Goal: Transaction & Acquisition: Purchase product/service

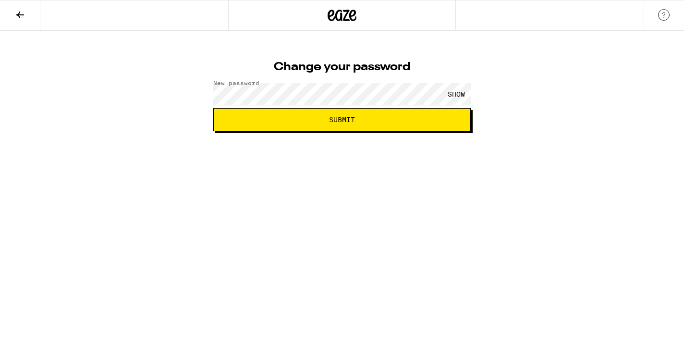
click at [449, 93] on div "SHOW" at bounding box center [456, 94] width 29 height 22
click at [334, 120] on span "Submit" at bounding box center [342, 119] width 26 height 7
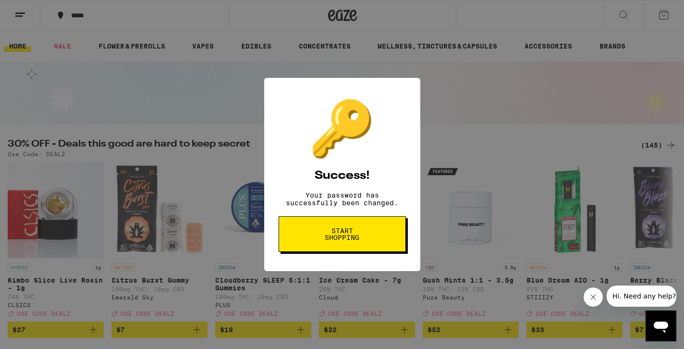
click at [353, 238] on span "Start shopping" at bounding box center [343, 233] width 50 height 13
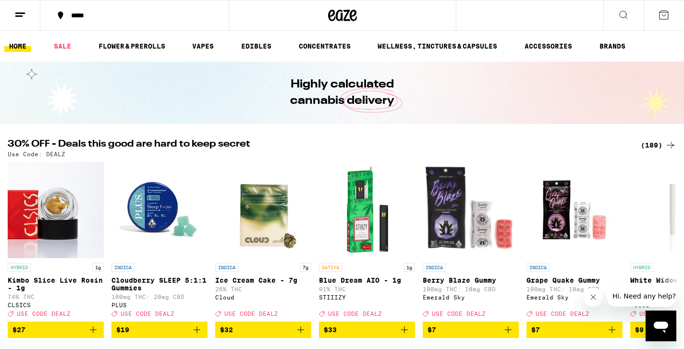
click at [660, 14] on icon at bounding box center [664, 15] width 12 height 12
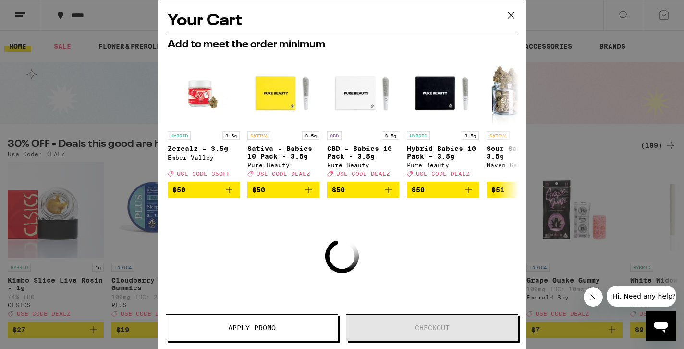
click at [510, 16] on icon at bounding box center [511, 15] width 6 height 6
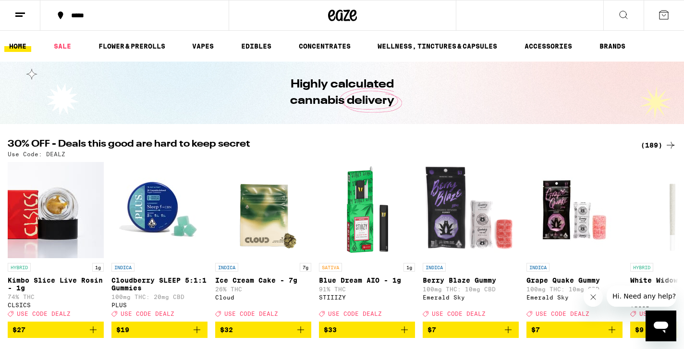
click at [21, 14] on icon at bounding box center [20, 15] width 12 height 12
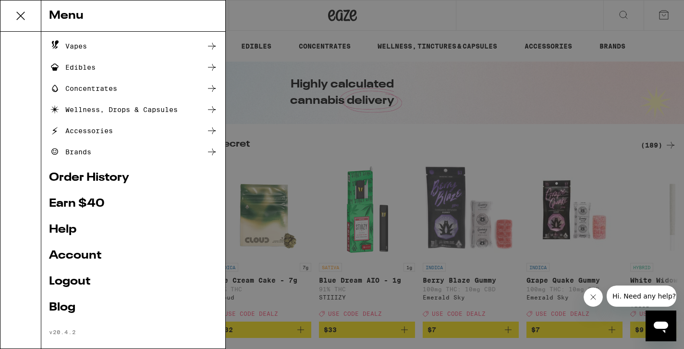
scroll to position [93, 0]
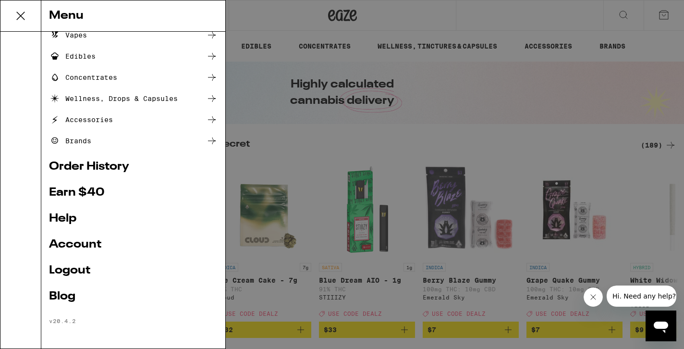
click at [63, 244] on link "Account" at bounding box center [133, 245] width 169 height 12
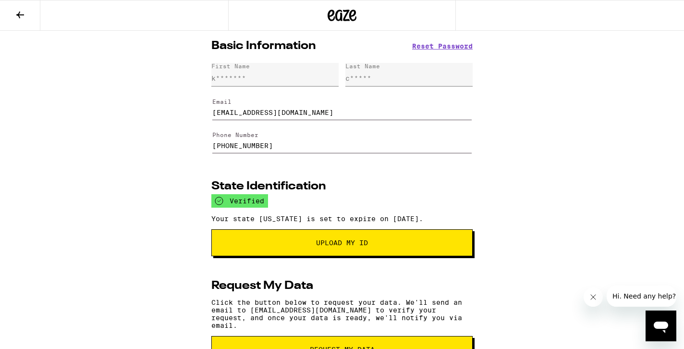
click at [17, 13] on icon at bounding box center [20, 15] width 8 height 7
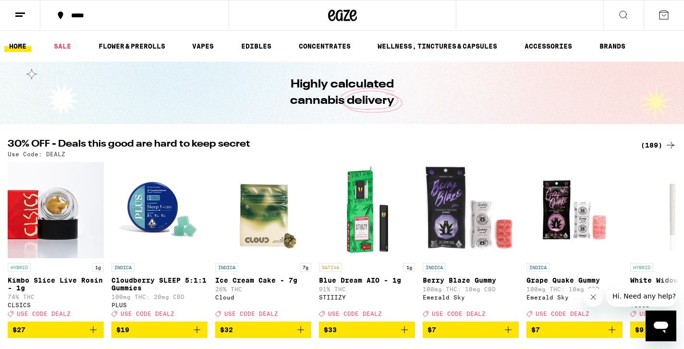
click at [21, 18] on icon at bounding box center [20, 15] width 12 height 12
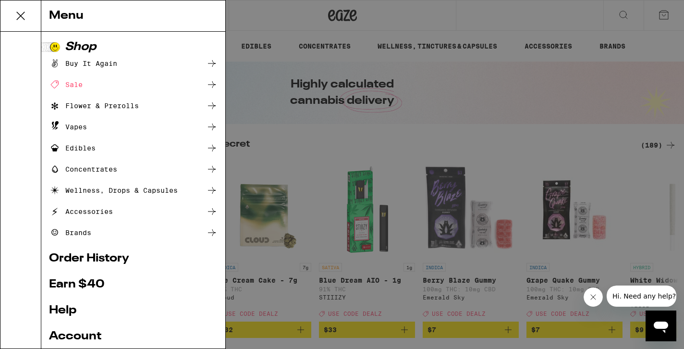
click at [18, 11] on icon at bounding box center [20, 15] width 19 height 19
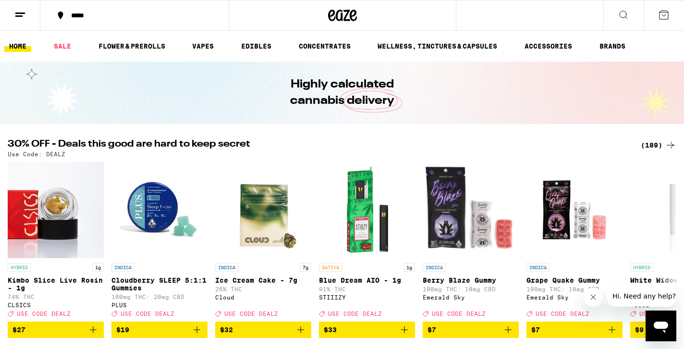
click at [18, 11] on icon at bounding box center [20, 15] width 12 height 12
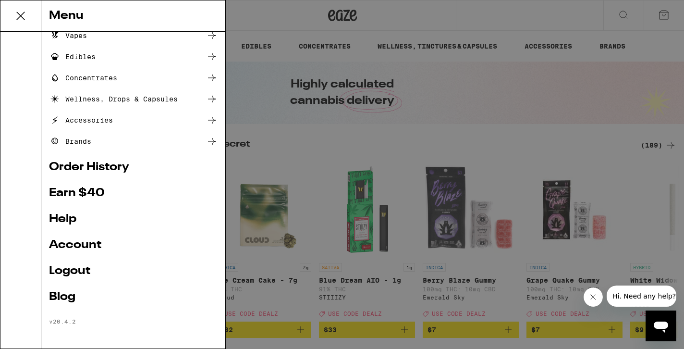
scroll to position [93, 0]
click at [75, 163] on link "Order History" at bounding box center [133, 167] width 169 height 12
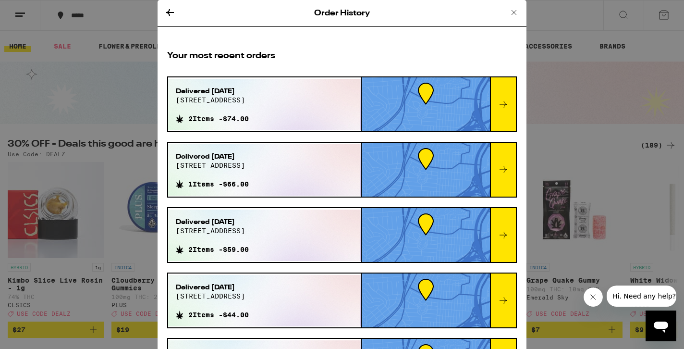
click at [516, 12] on icon at bounding box center [514, 13] width 12 height 12
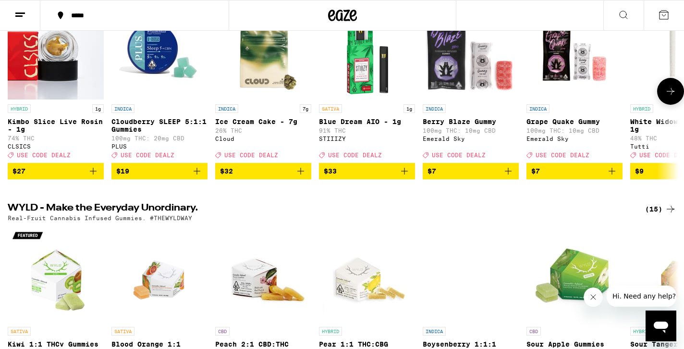
scroll to position [162, 0]
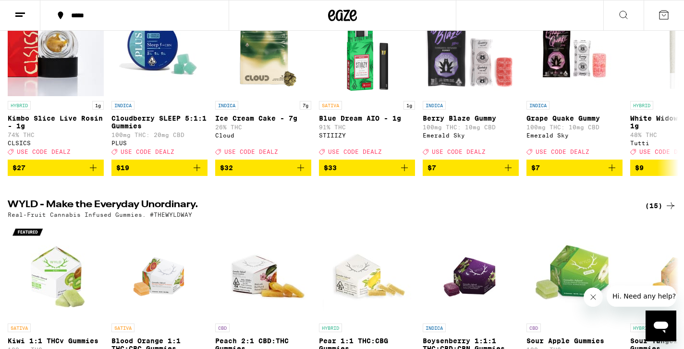
click at [81, 14] on div "*****" at bounding box center [140, 15] width 148 height 7
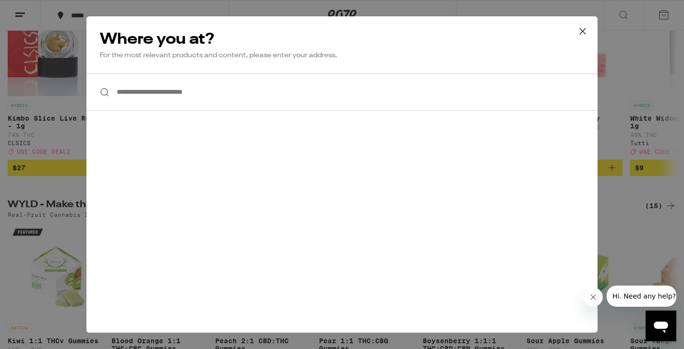
click at [159, 96] on input "**********" at bounding box center [342, 92] width 511 height 37
click at [585, 32] on icon at bounding box center [583, 31] width 14 height 14
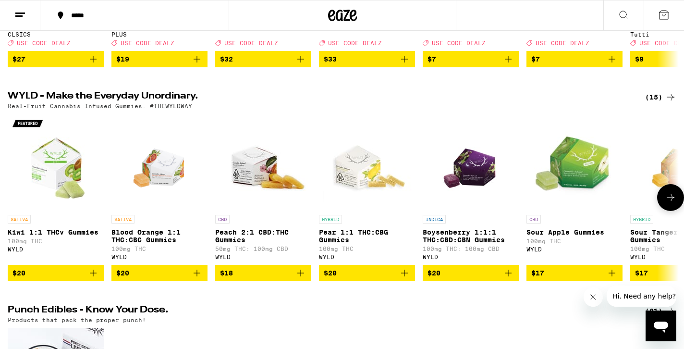
scroll to position [273, 0]
